Goal: Find specific page/section: Find specific page/section

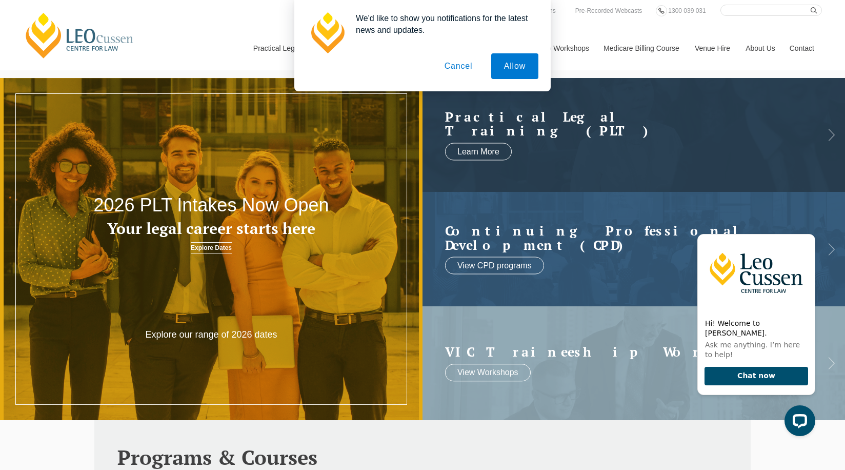
click at [468, 65] on button "Cancel" at bounding box center [459, 66] width 54 height 26
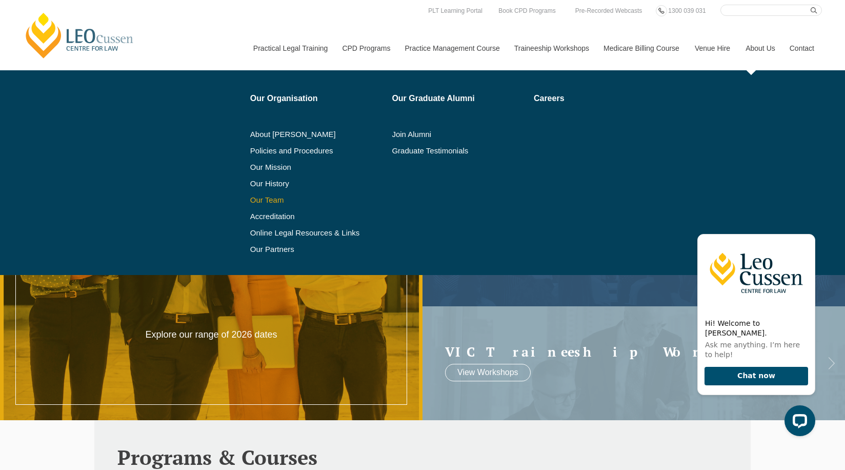
click at [260, 197] on link "Our Team" at bounding box center [317, 200] width 135 height 8
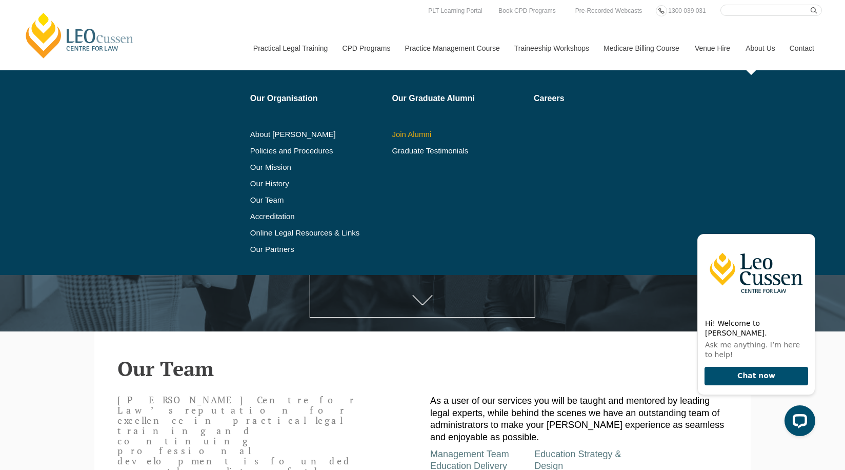
click at [419, 130] on link "Join Alumni" at bounding box center [459, 134] width 135 height 8
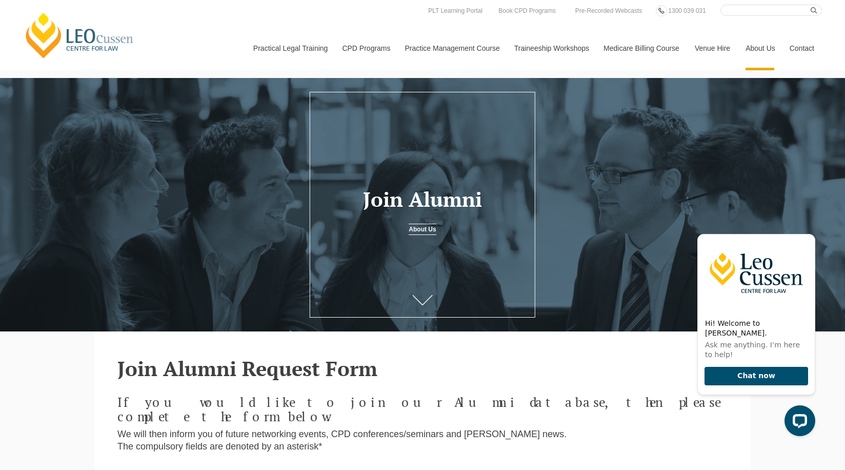
click at [750, 10] on input "Search here" at bounding box center [772, 10] width 102 height 11
type input "Havva"
click at [818, 8] on button "submit" at bounding box center [816, 10] width 11 height 11
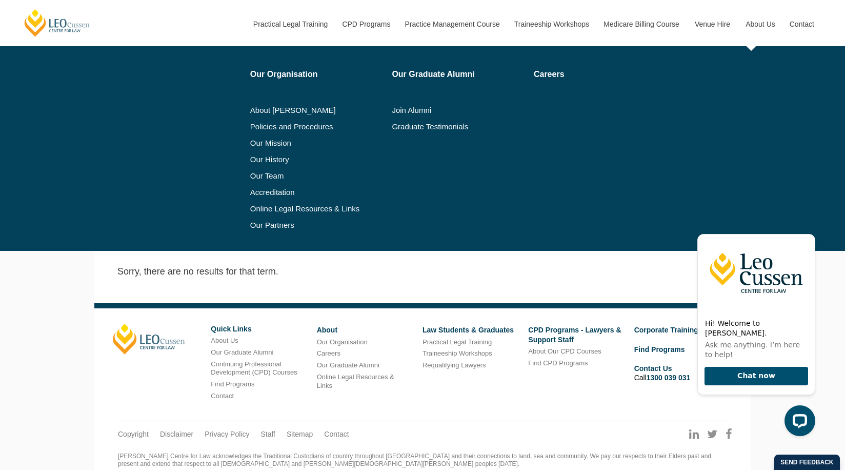
scroll to position [256, 0]
